Goal: Information Seeking & Learning: Learn about a topic

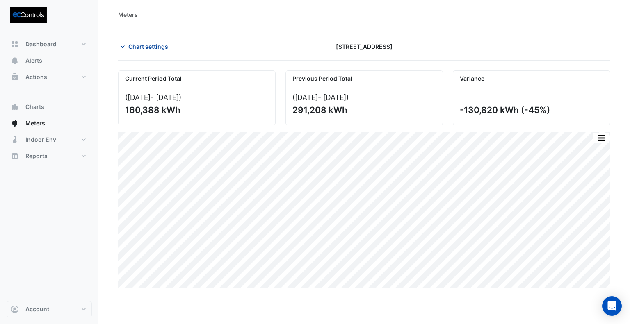
click at [138, 42] on span "Chart settings" at bounding box center [148, 46] width 40 height 9
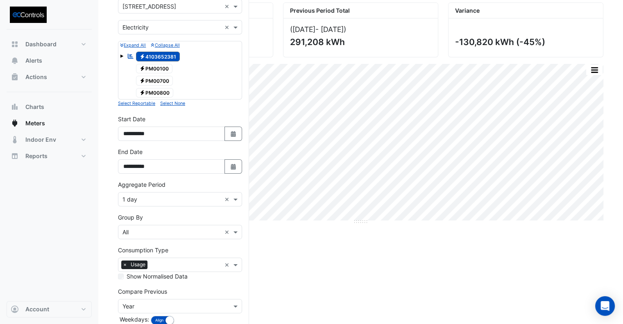
scroll to position [82, 0]
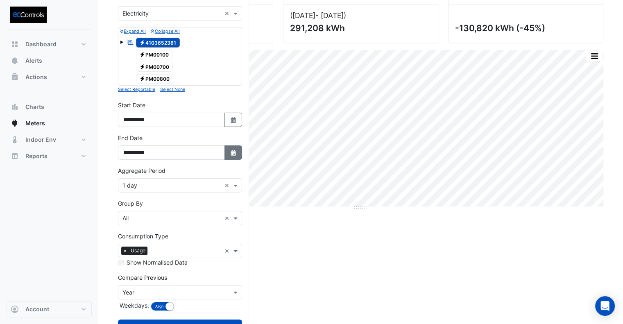
click at [237, 154] on button "Select Date" at bounding box center [234, 152] width 18 height 14
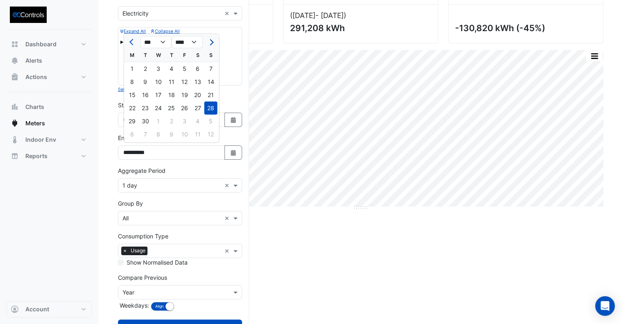
click at [213, 42] on span "Next month" at bounding box center [210, 42] width 6 height 6
select select "**"
click at [185, 122] on div "31" at bounding box center [184, 121] width 13 height 13
type input "**********"
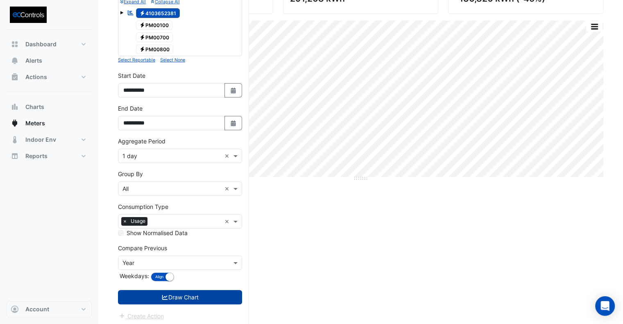
click at [226, 297] on button "Draw Chart" at bounding box center [180, 297] width 124 height 14
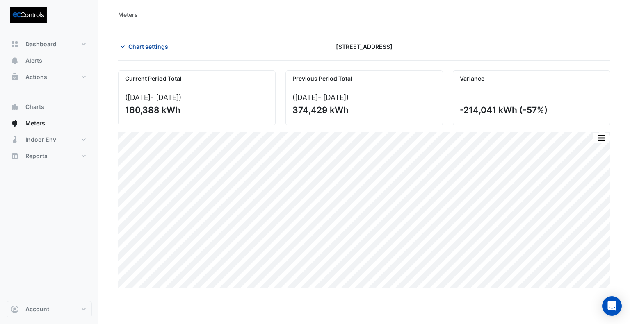
click at [149, 48] on span "Chart settings" at bounding box center [148, 46] width 40 height 9
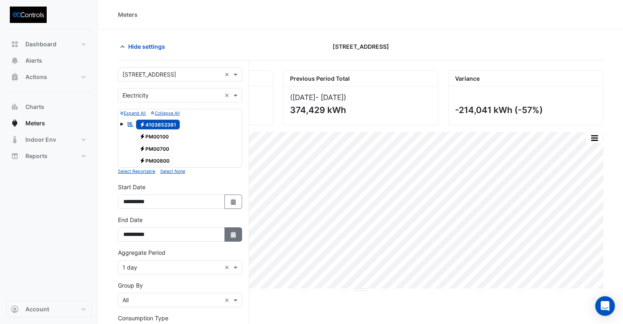
click at [236, 237] on button "Select Date" at bounding box center [234, 234] width 18 height 14
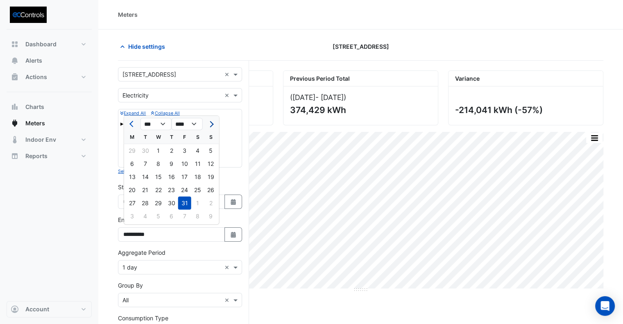
click at [213, 122] on button "Next month" at bounding box center [211, 124] width 10 height 13
select select "**"
click at [209, 205] on div "30" at bounding box center [211, 203] width 13 height 13
type input "**********"
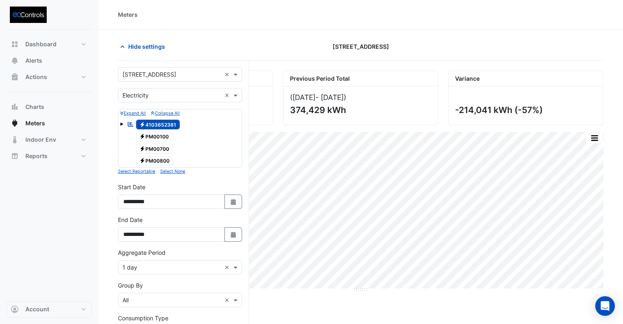
scroll to position [111, 0]
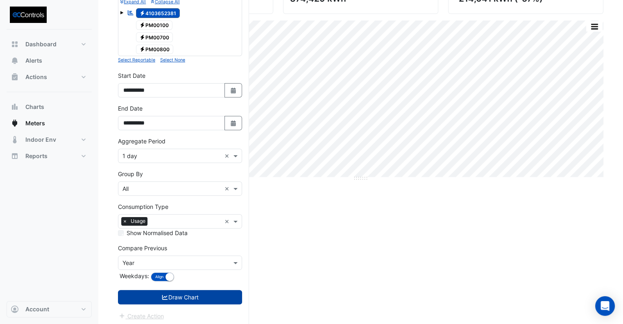
click at [190, 291] on button "Draw Chart" at bounding box center [180, 297] width 124 height 14
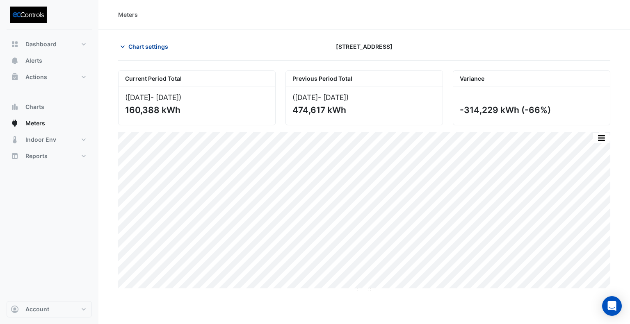
click at [153, 45] on span "Chart settings" at bounding box center [148, 46] width 40 height 9
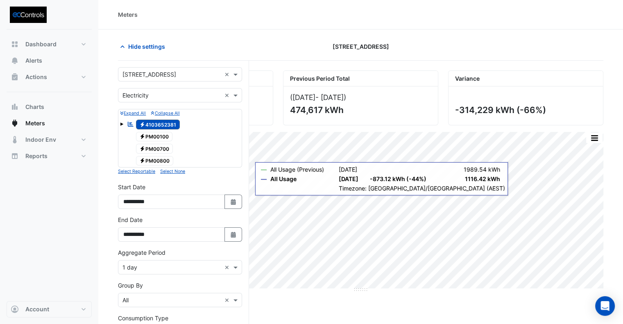
drag, startPoint x: 227, startPoint y: 234, endPoint x: 220, endPoint y: 206, distance: 29.2
click at [227, 234] on button "Select Date" at bounding box center [234, 234] width 18 height 14
select select "**"
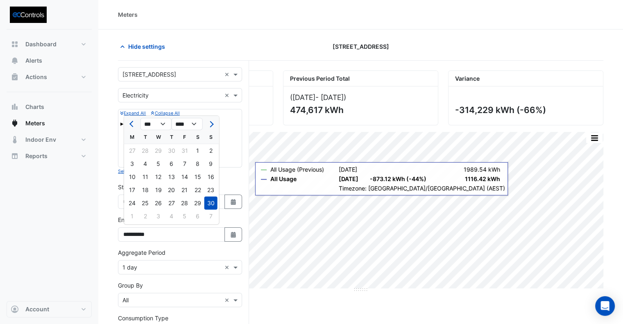
click at [452, 45] on div at bounding box center [525, 46] width 165 height 14
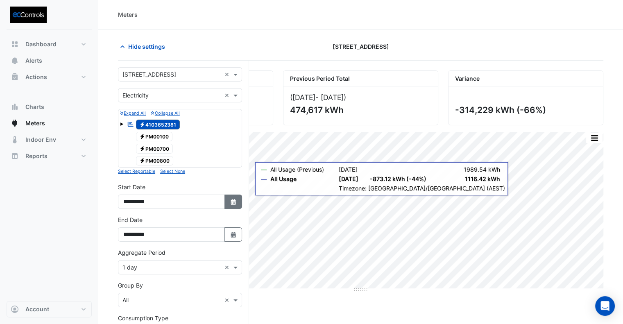
click at [233, 199] on icon "button" at bounding box center [233, 202] width 5 height 6
select select "*"
select select "****"
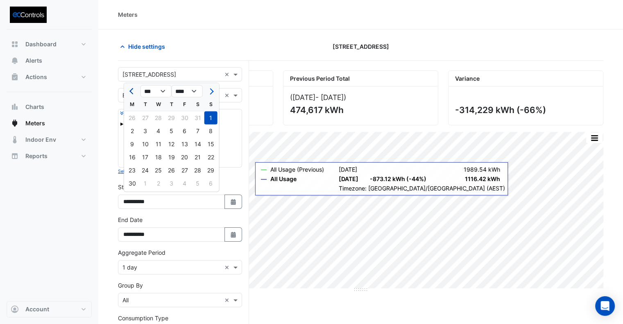
click at [134, 91] on span "Previous month" at bounding box center [133, 91] width 6 height 6
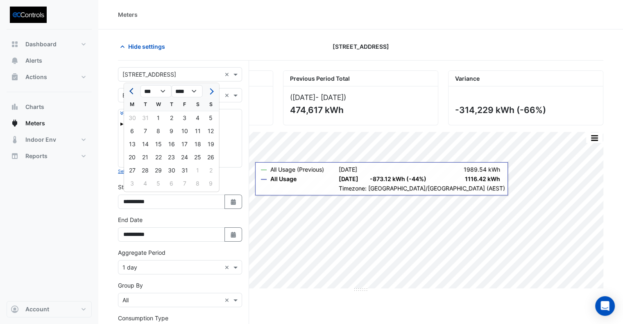
click at [134, 91] on span "Previous month" at bounding box center [133, 91] width 6 height 6
select select "**"
select select "****"
click at [134, 91] on span "Previous month" at bounding box center [133, 91] width 6 height 6
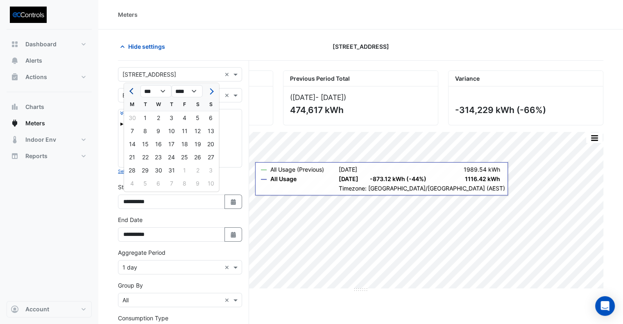
click at [134, 91] on span "Previous month" at bounding box center [133, 91] width 6 height 6
click at [211, 92] on span "Next month" at bounding box center [210, 91] width 6 height 6
click at [214, 91] on button "Next month" at bounding box center [211, 91] width 10 height 13
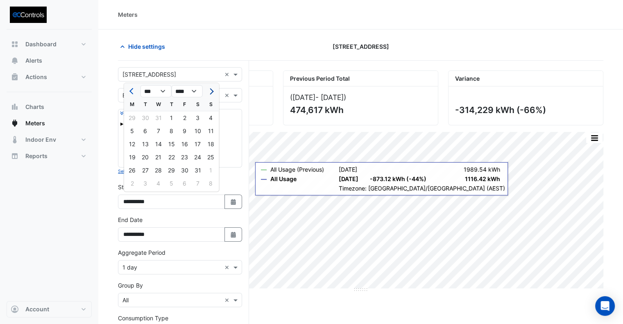
select select "*"
click at [210, 118] on div "1" at bounding box center [211, 117] width 13 height 13
type input "**********"
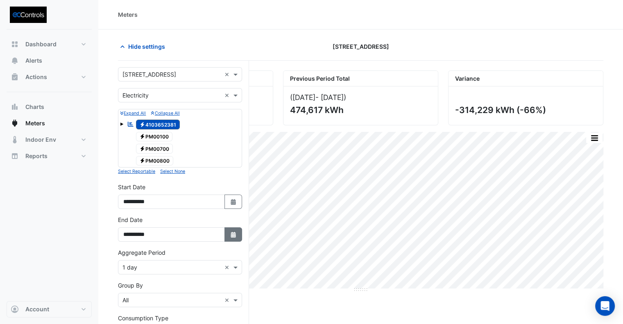
click at [231, 228] on button "Select Date" at bounding box center [234, 234] width 18 height 14
select select "**"
select select "****"
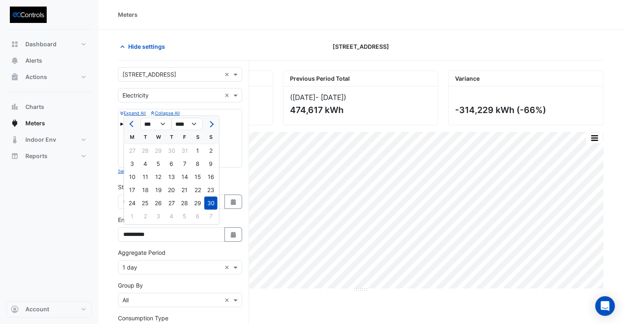
click at [126, 123] on div at bounding box center [132, 124] width 16 height 13
click at [128, 123] on button "Previous month" at bounding box center [132, 124] width 10 height 13
click at [131, 123] on span "Previous month" at bounding box center [133, 124] width 6 height 6
click at [134, 124] on span "Previous month" at bounding box center [133, 124] width 6 height 6
select select "*"
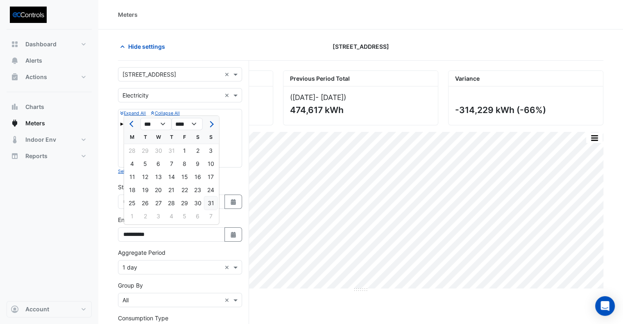
click at [210, 205] on div "31" at bounding box center [211, 203] width 13 height 13
type input "**********"
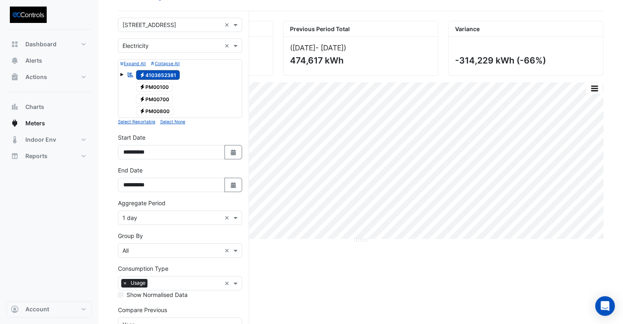
scroll to position [111, 0]
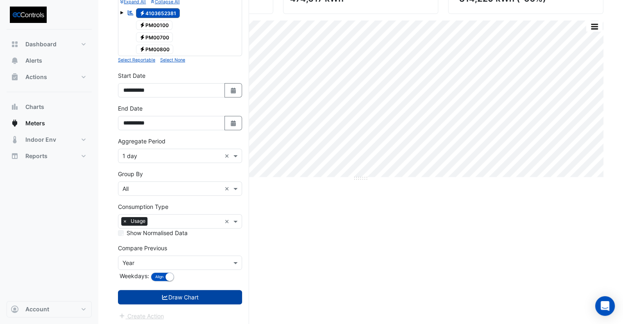
click at [205, 293] on button "Draw Chart" at bounding box center [180, 297] width 124 height 14
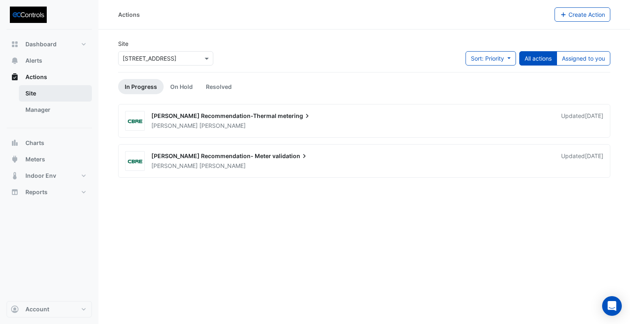
click at [38, 92] on link "Site" at bounding box center [55, 93] width 73 height 16
click at [32, 58] on span "Alerts" at bounding box center [33, 61] width 17 height 8
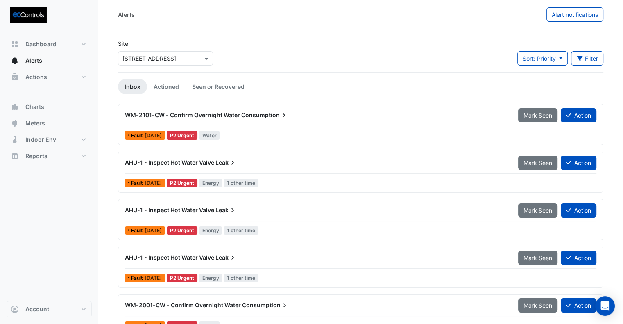
drag, startPoint x: 111, startPoint y: 13, endPoint x: 428, endPoint y: 239, distance: 388.7
click at [430, 239] on div "Alerts Alert notifications Site Select a Site × 167 Macquarie St Sort: Priority…" at bounding box center [360, 308] width 525 height 616
click at [334, 62] on div "Site Select a Site × 167 Macquarie St Sort: Priority Priority Updated Filter Ti…" at bounding box center [360, 55] width 495 height 33
drag, startPoint x: 105, startPoint y: 41, endPoint x: 363, endPoint y: 168, distance: 287.8
click at [341, 166] on section "Site Select a Site × 167 Macquarie St Sort: Priority Priority Updated Filter Ti…" at bounding box center [360, 323] width 525 height 586
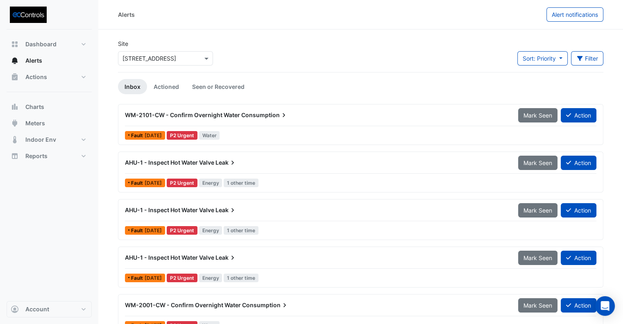
click at [373, 170] on div "AHU-1 - Inspect Hot Water Valve Leak Mark Seen Action" at bounding box center [361, 164] width 472 height 18
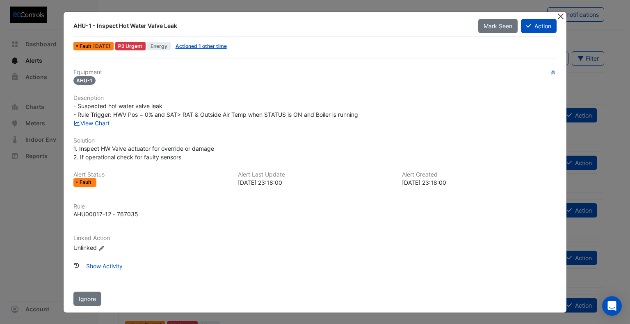
click at [564, 16] on button "Close" at bounding box center [560, 16] width 9 height 9
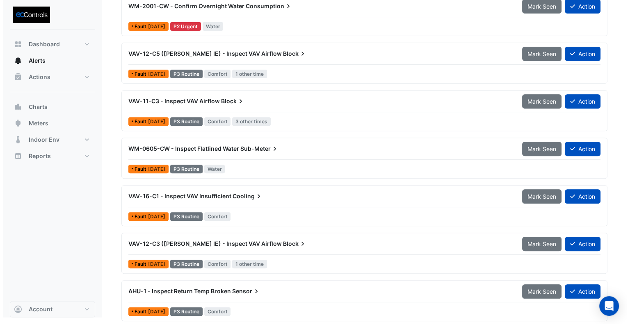
scroll to position [300, 0]
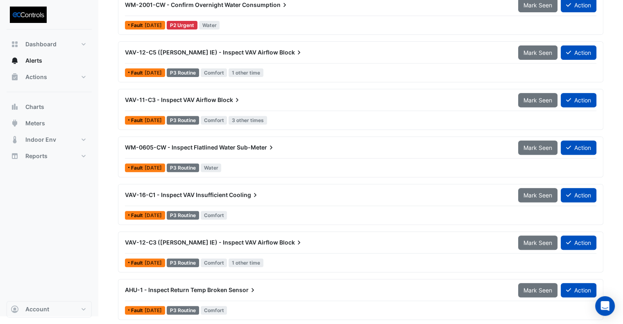
click at [294, 296] on div "AHU-1 - Inspect Return Temp Broken Sensor Mark Seen Action" at bounding box center [361, 292] width 472 height 18
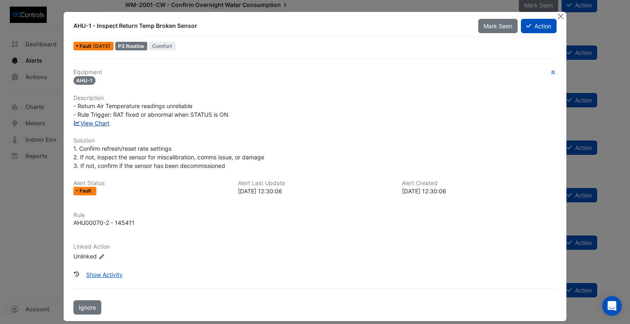
click at [97, 123] on link "View Chart" at bounding box center [91, 123] width 36 height 7
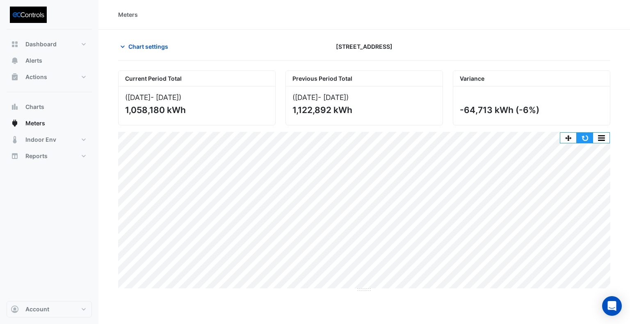
click at [585, 136] on button "button" at bounding box center [584, 138] width 16 height 10
drag, startPoint x: 332, startPoint y: 302, endPoint x: 283, endPoint y: 302, distance: 49.6
click at [283, 302] on div "Meters Chart settings [STREET_ADDRESS] Current Period Total ([DATE] - [DATE] ) …" at bounding box center [363, 162] width 531 height 324
click at [138, 48] on span "Chart settings" at bounding box center [148, 46] width 40 height 9
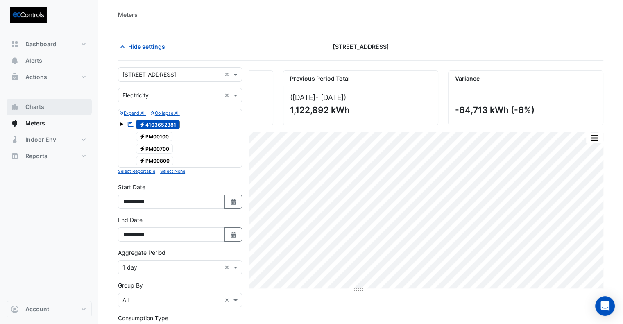
click at [28, 106] on span "Charts" at bounding box center [34, 107] width 19 height 8
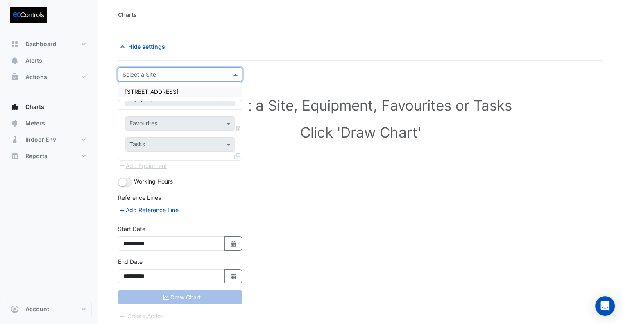
click at [143, 76] on input "text" at bounding box center [172, 74] width 99 height 9
click at [147, 90] on span "[STREET_ADDRESS]" at bounding box center [152, 91] width 54 height 7
click at [148, 98] on input "text" at bounding box center [172, 99] width 85 height 9
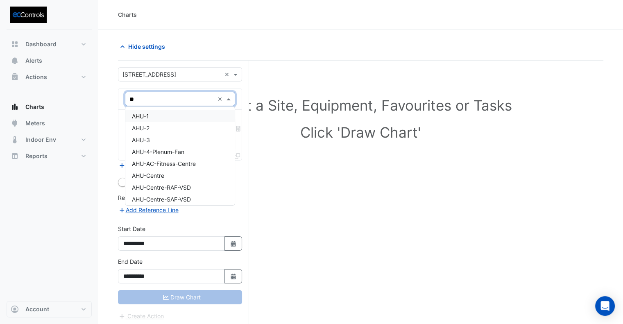
type input "*"
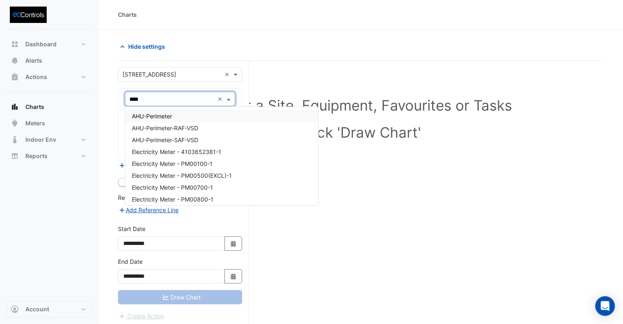
type input "*****"
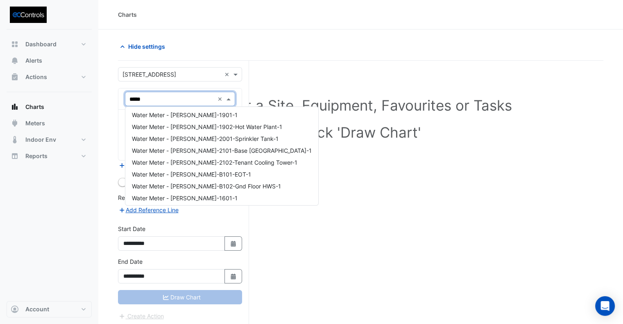
scroll to position [419, 0]
